Goal: Task Accomplishment & Management: Use online tool/utility

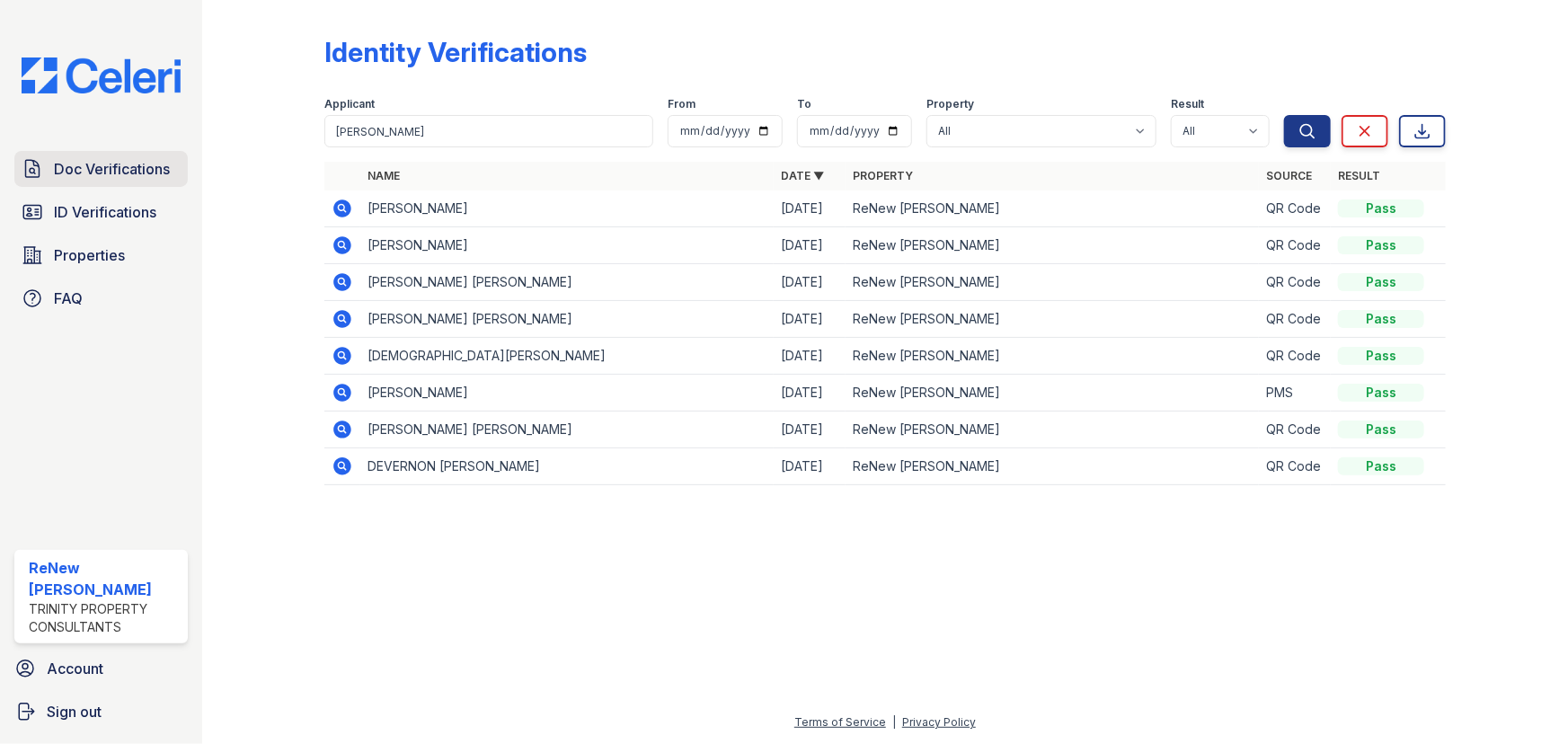
click at [113, 173] on span "Doc Verifications" at bounding box center [112, 168] width 116 height 22
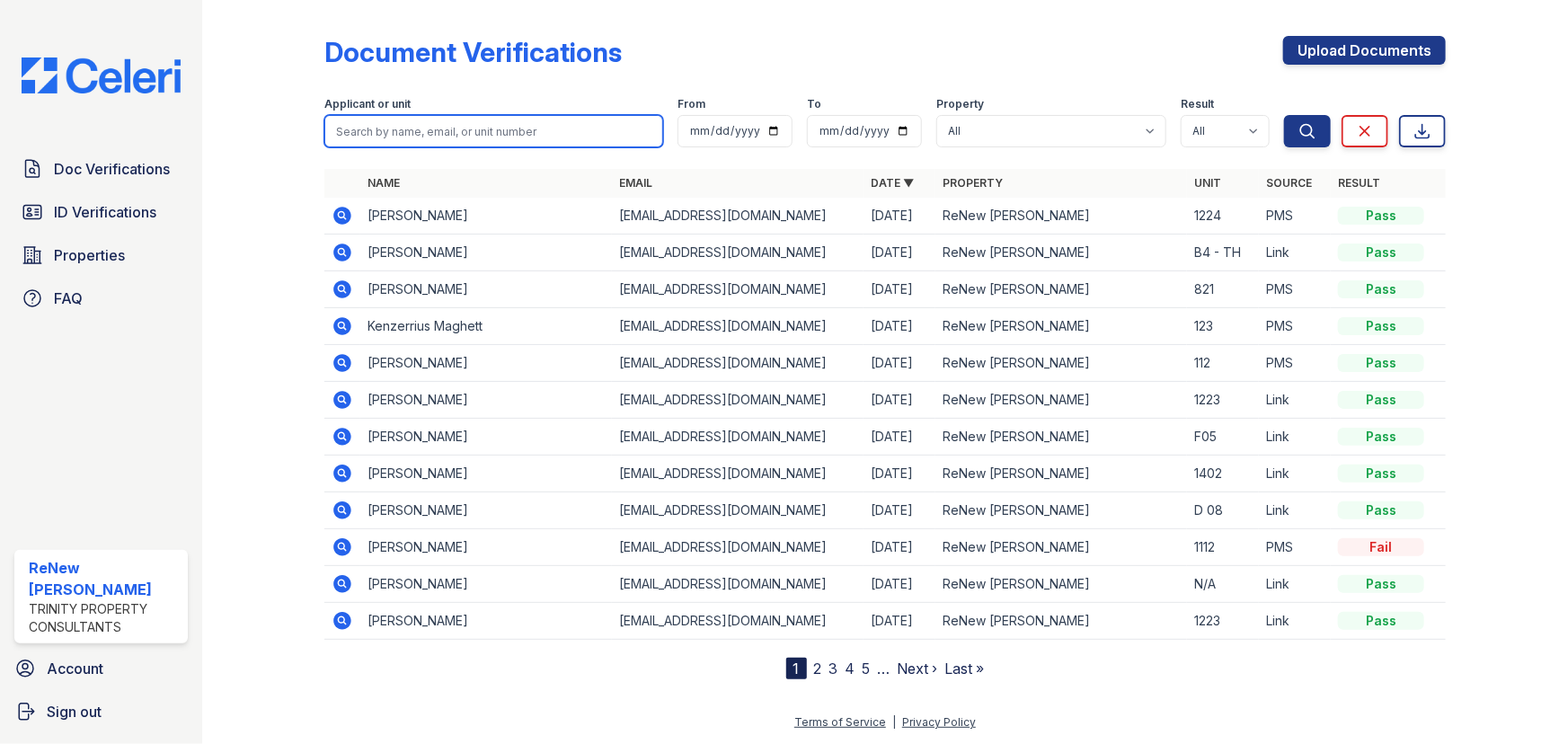
click at [361, 127] on input "search" at bounding box center [493, 131] width 338 height 32
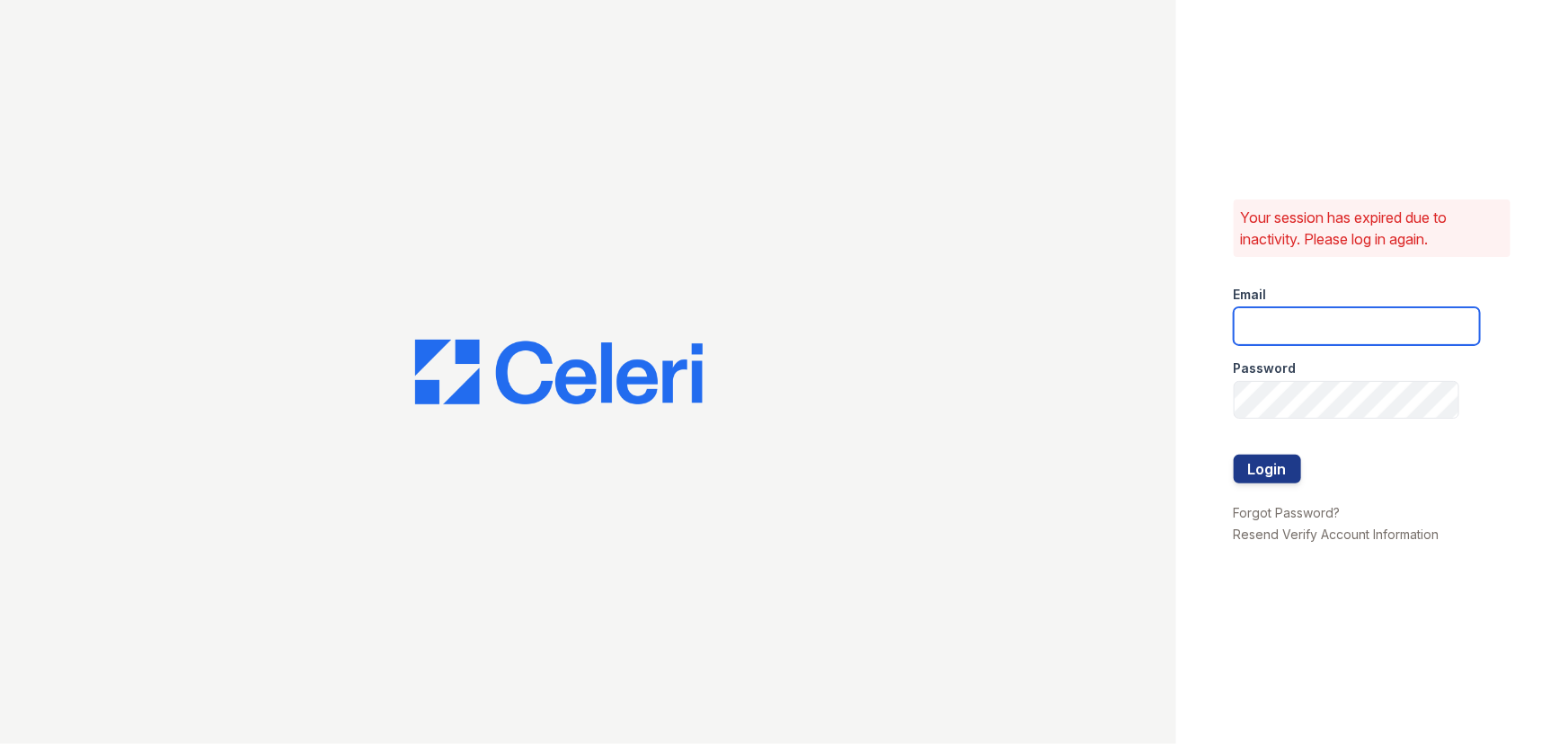
drag, startPoint x: 1259, startPoint y: 315, endPoint x: 1281, endPoint y: 329, distance: 26.1
click at [1259, 316] on input "email" at bounding box center [1356, 326] width 246 height 38
type input "renewbrandon@trinity-pm.com"
click at [1360, 428] on div at bounding box center [1356, 437] width 246 height 36
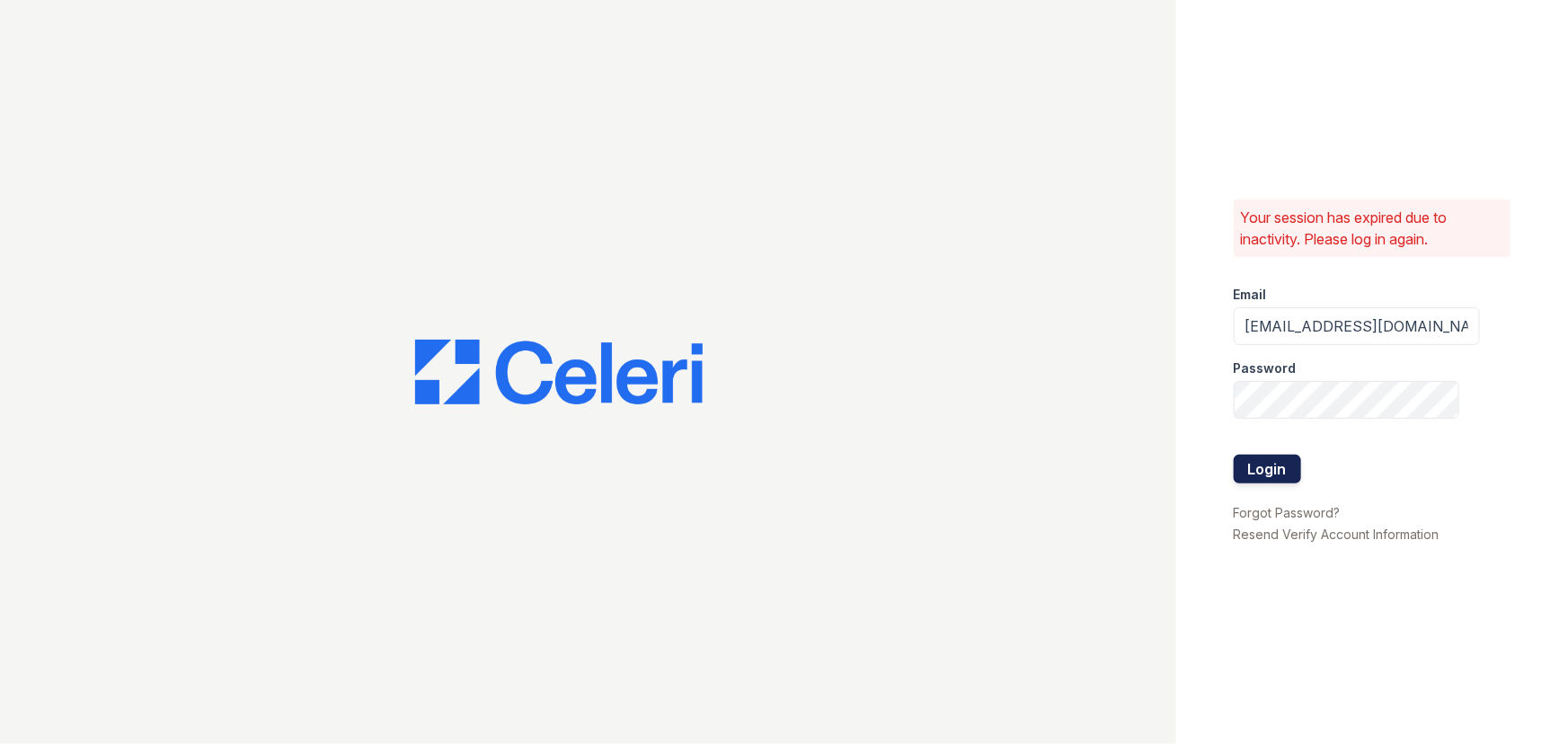
click at [1258, 466] on button "Login" at bounding box center [1267, 468] width 67 height 29
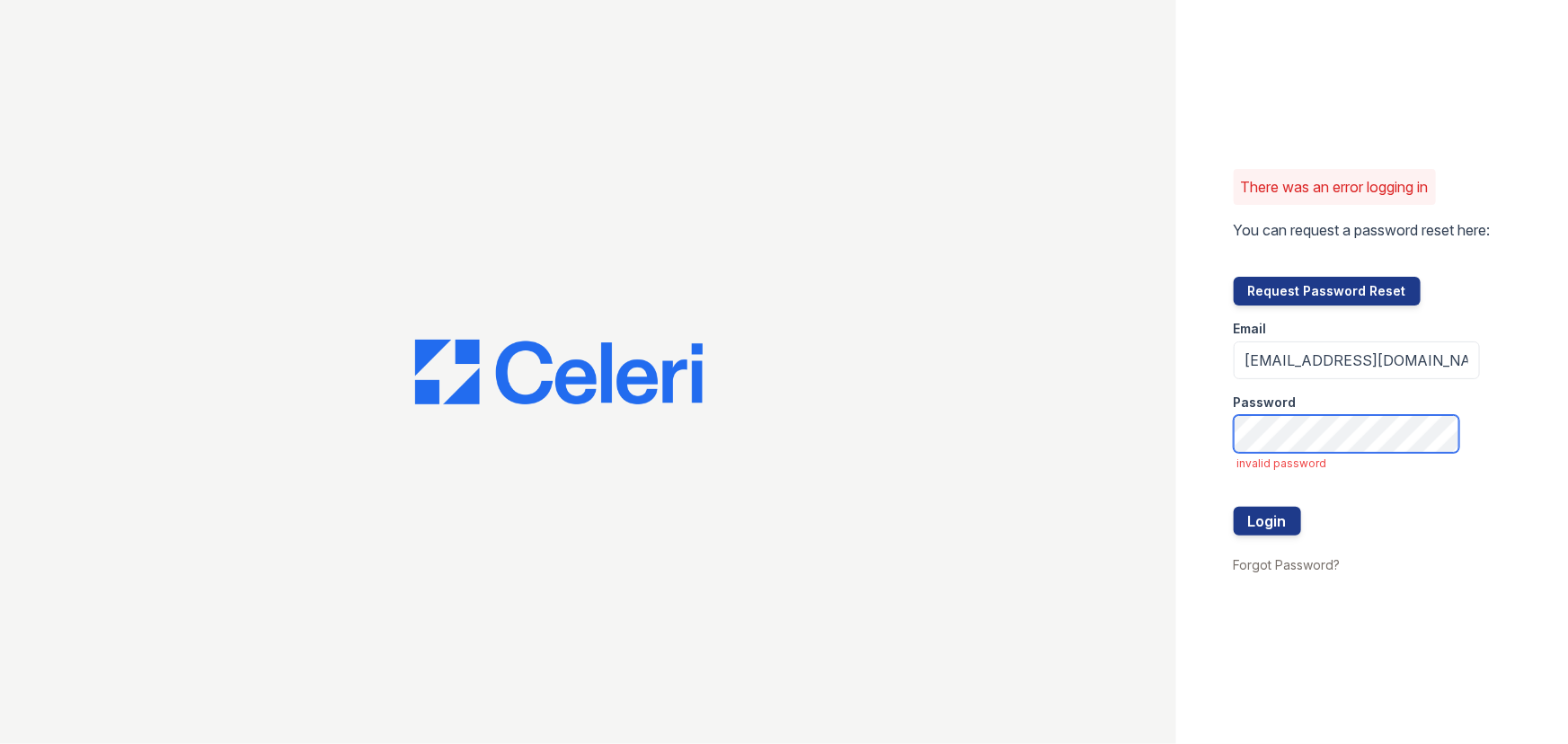
click at [1233, 506] on button "Login" at bounding box center [1267, 521] width 67 height 29
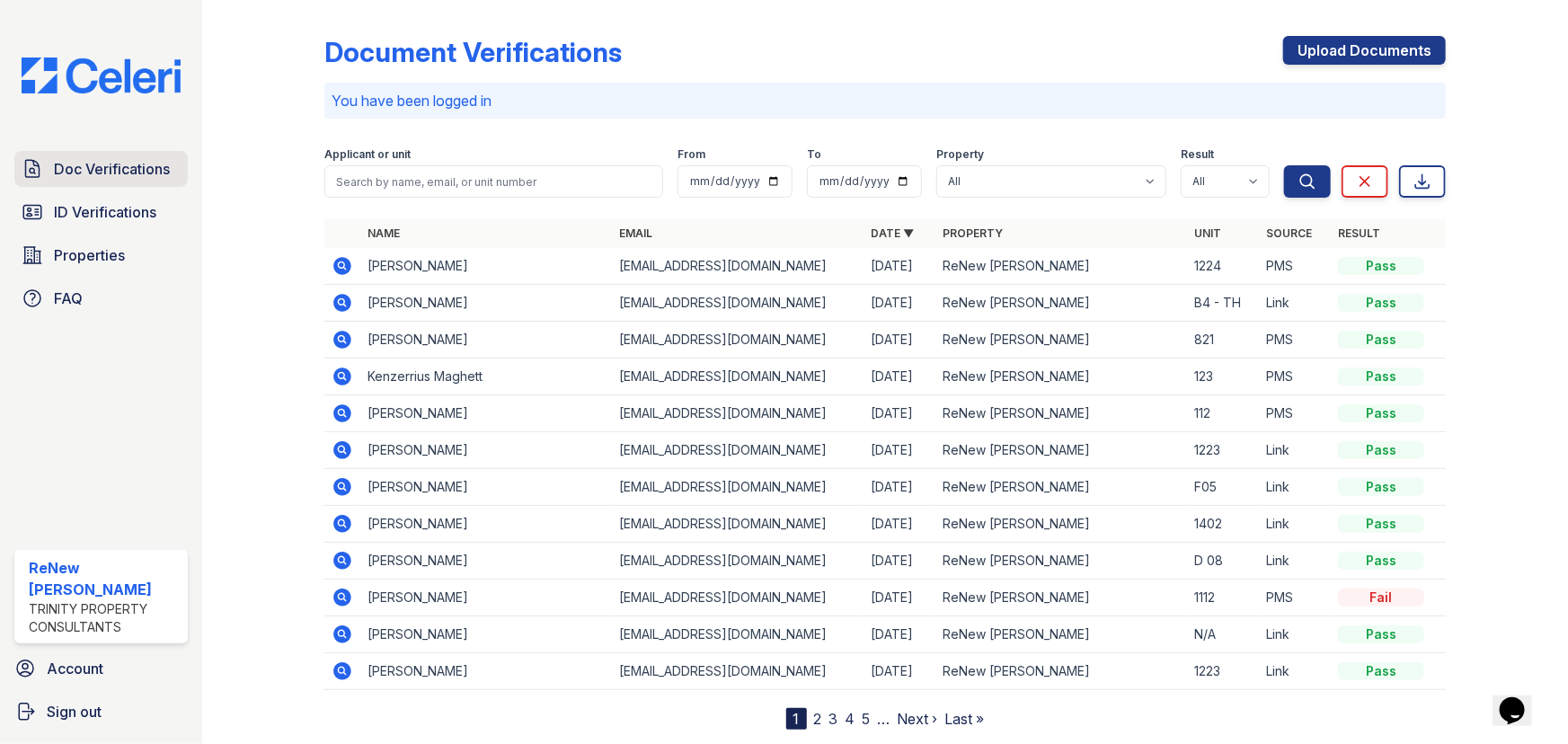
click at [143, 162] on span "Doc Verifications" at bounding box center [112, 168] width 116 height 22
click at [139, 203] on span "ID Verifications" at bounding box center [105, 212] width 103 height 22
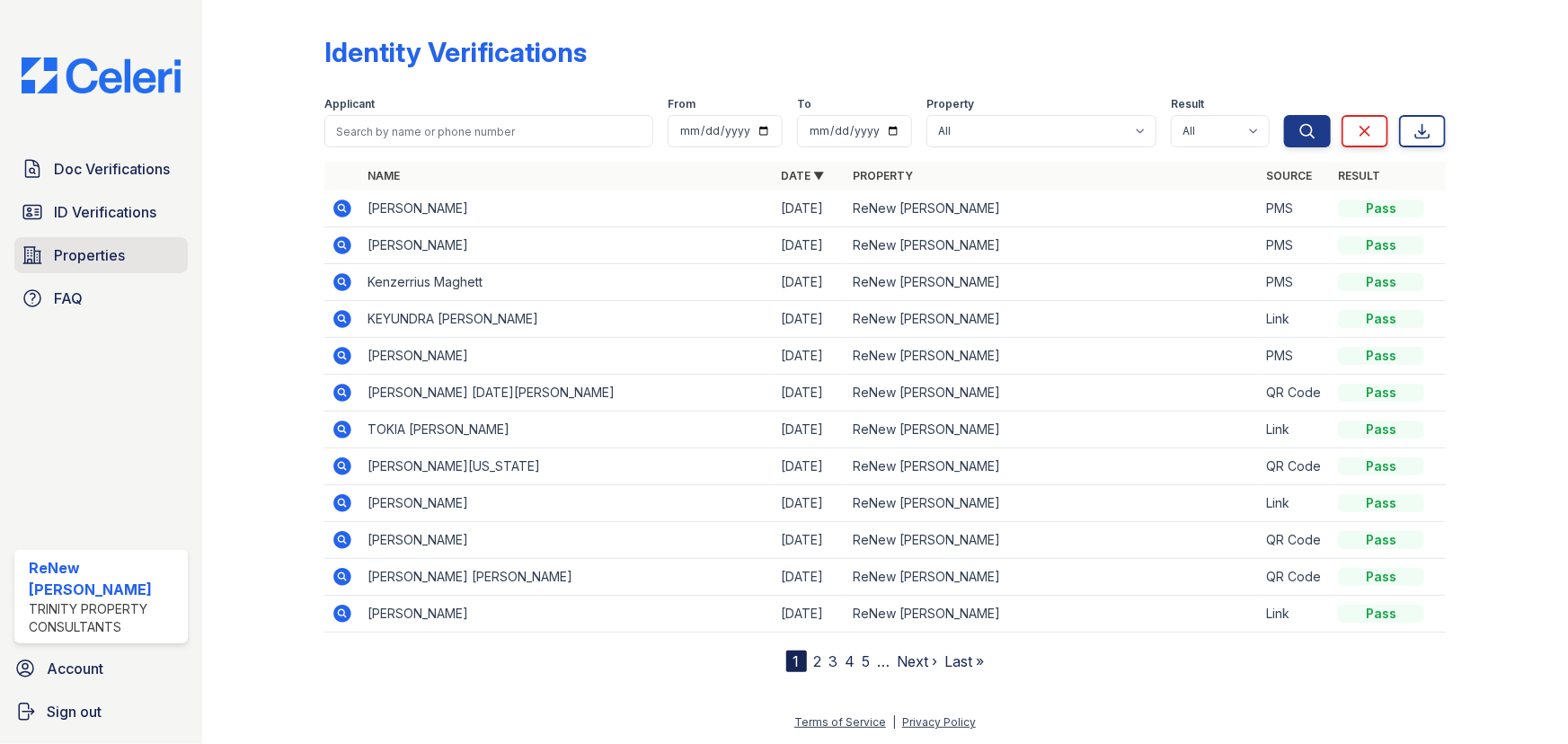
drag, startPoint x: 130, startPoint y: 214, endPoint x: 108, endPoint y: 240, distance: 34.1
click at [125, 217] on span "ID Verifications" at bounding box center [105, 212] width 103 height 22
click at [98, 255] on span "Properties" at bounding box center [89, 255] width 71 height 22
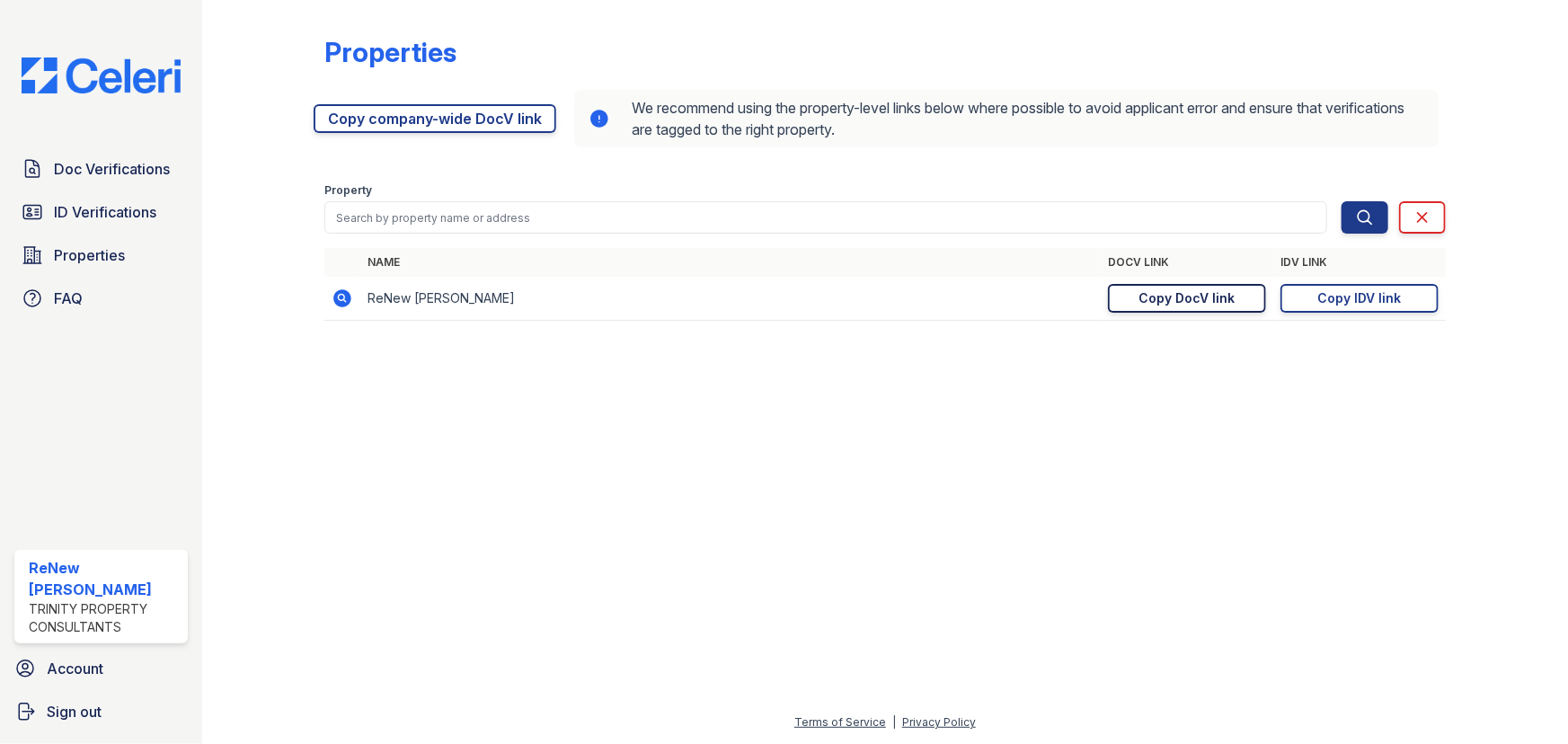
click at [1209, 292] on div "Copy DocV link" at bounding box center [1187, 297] width 96 height 18
click at [1374, 308] on link "Copy IDV link Copy link" at bounding box center [1359, 298] width 158 height 29
